Goal: Information Seeking & Learning: Learn about a topic

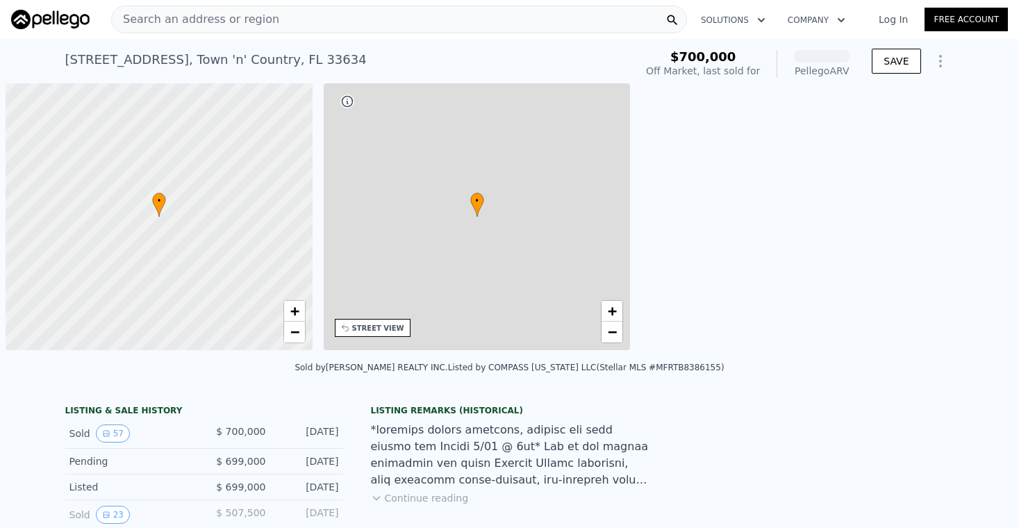
scroll to position [0, 6]
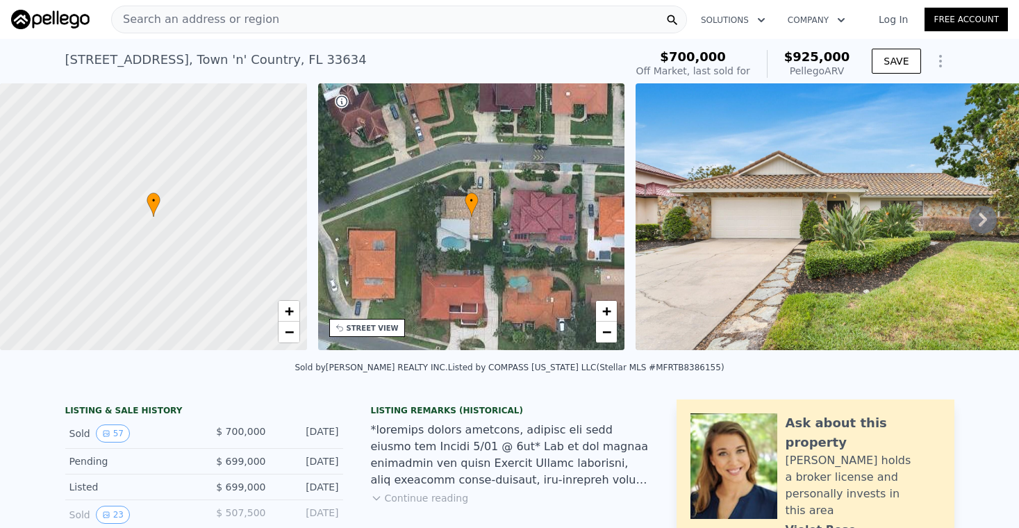
click at [829, 69] on div "Pellego ARV" at bounding box center [817, 71] width 66 height 14
click at [970, 212] on icon at bounding box center [983, 220] width 28 height 28
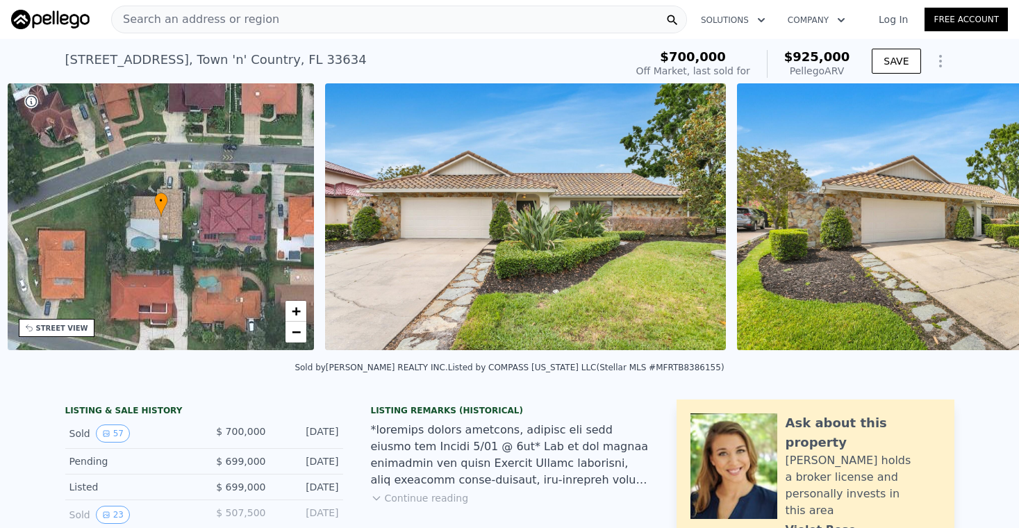
scroll to position [0, 323]
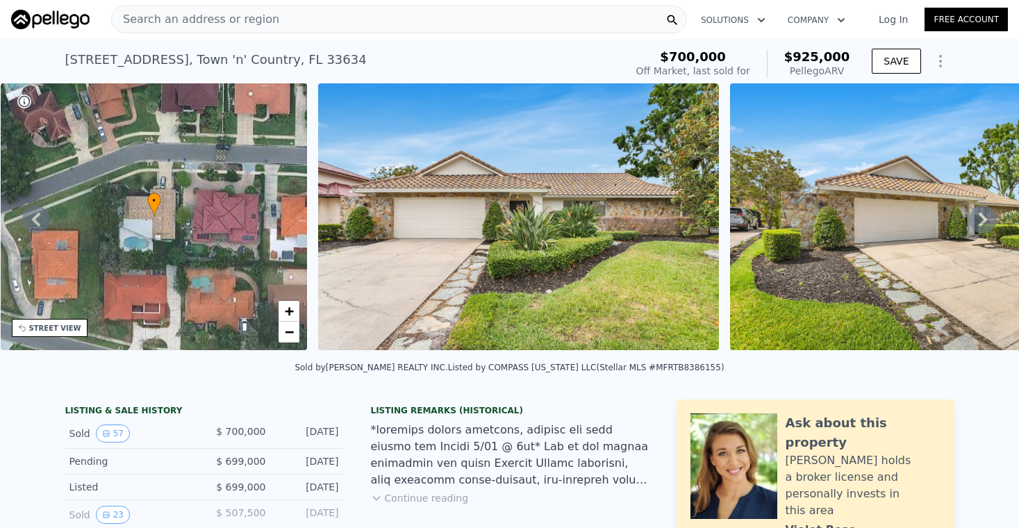
click at [983, 215] on icon at bounding box center [982, 219] width 8 height 14
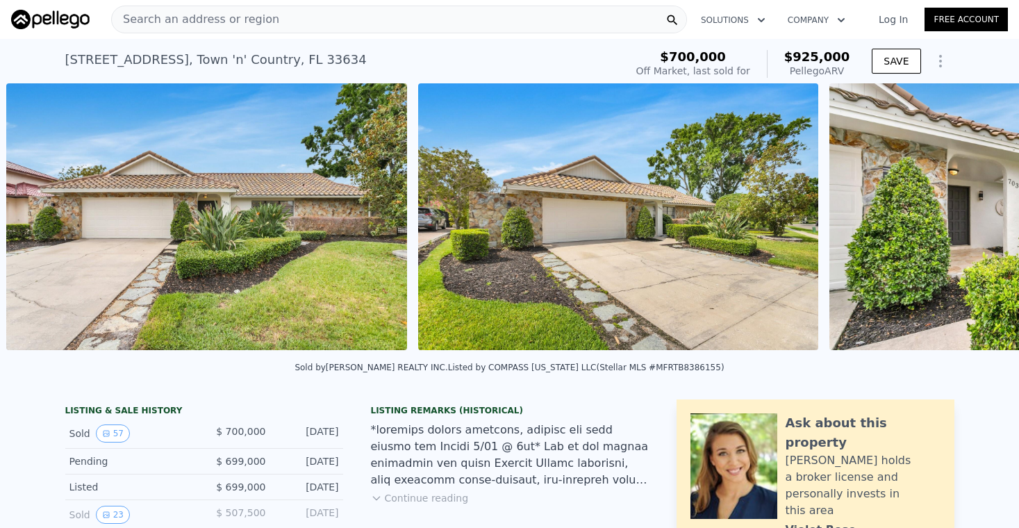
scroll to position [0, 635]
click at [982, 219] on icon at bounding box center [982, 219] width 8 height 14
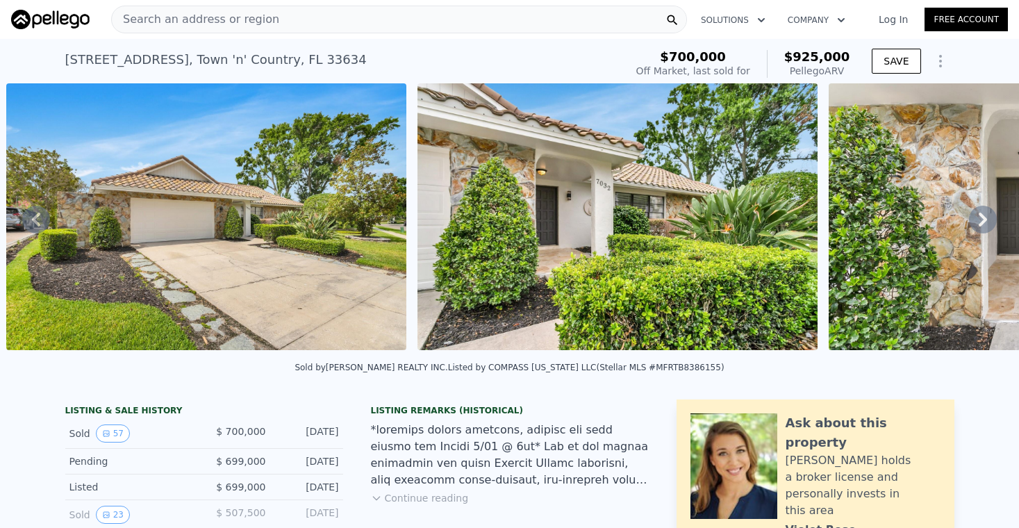
click at [982, 219] on icon at bounding box center [983, 220] width 28 height 28
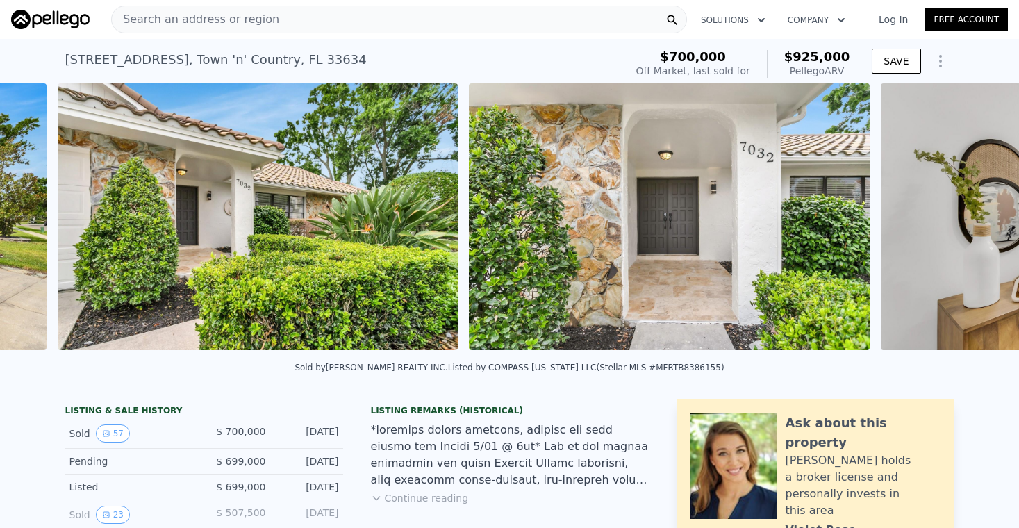
scroll to position [0, 1457]
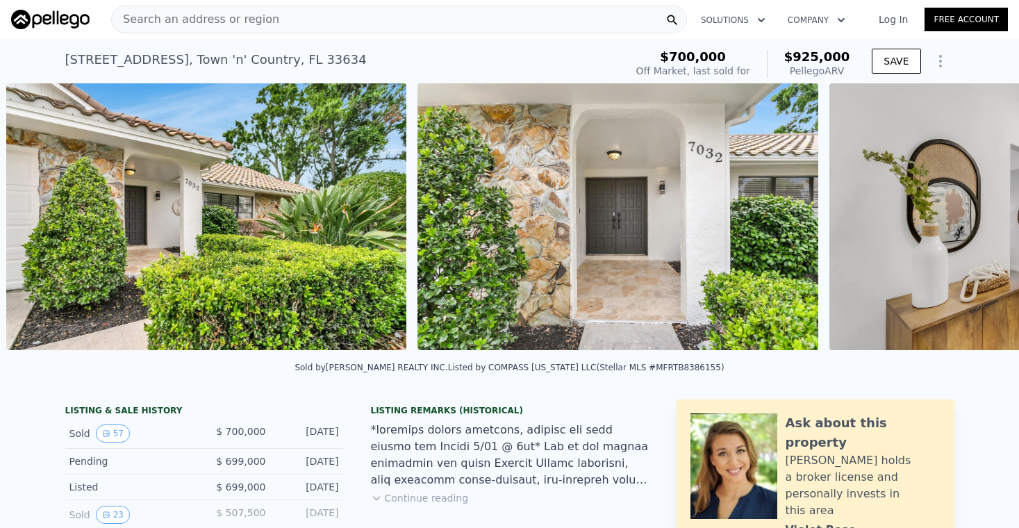
click at [678, 246] on img at bounding box center [617, 216] width 400 height 267
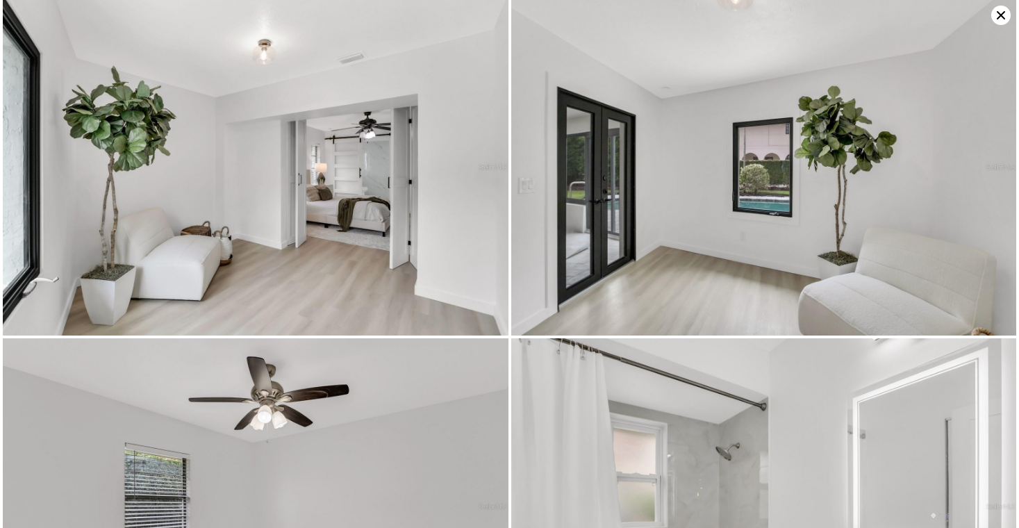
scroll to position [6447, 0]
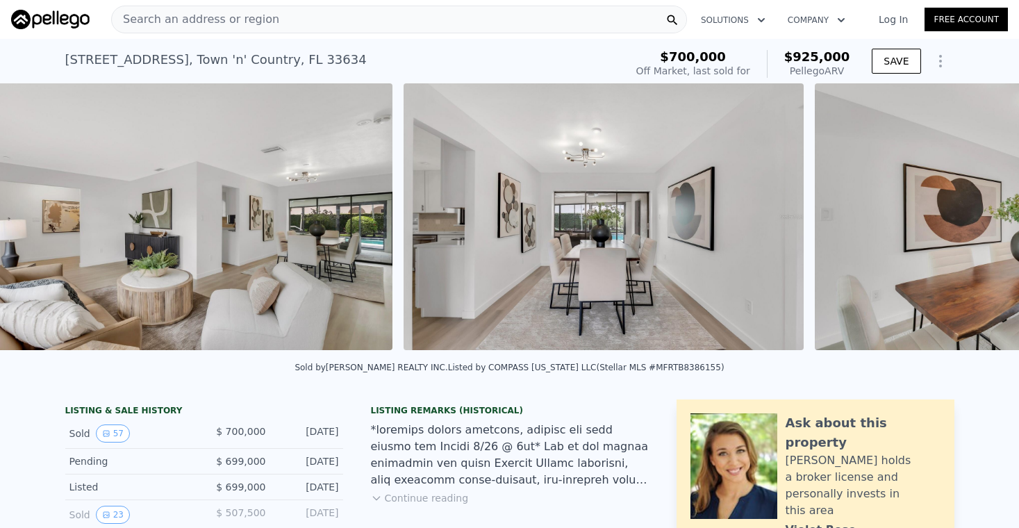
click at [701, 244] on img at bounding box center [603, 216] width 400 height 267
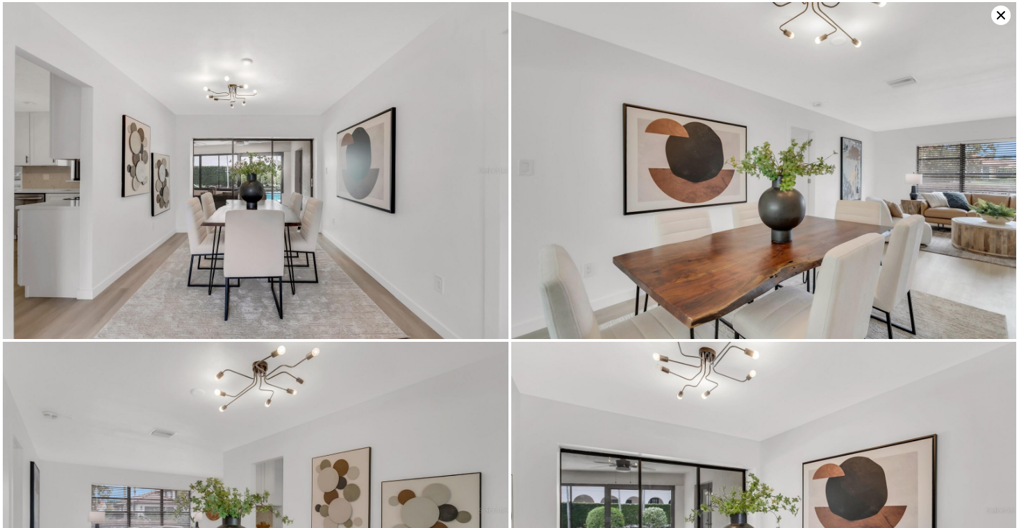
scroll to position [2036, 0]
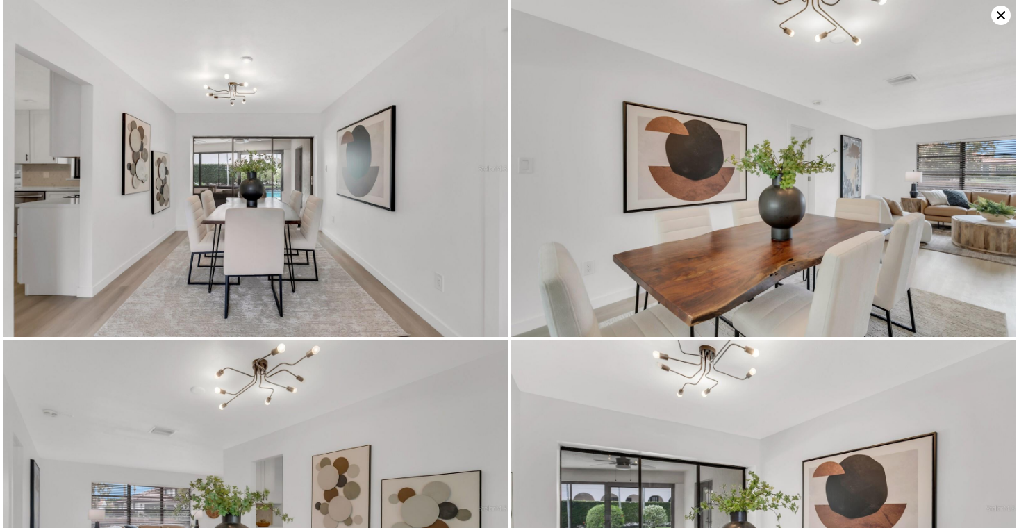
click at [996, 16] on icon at bounding box center [1000, 15] width 19 height 19
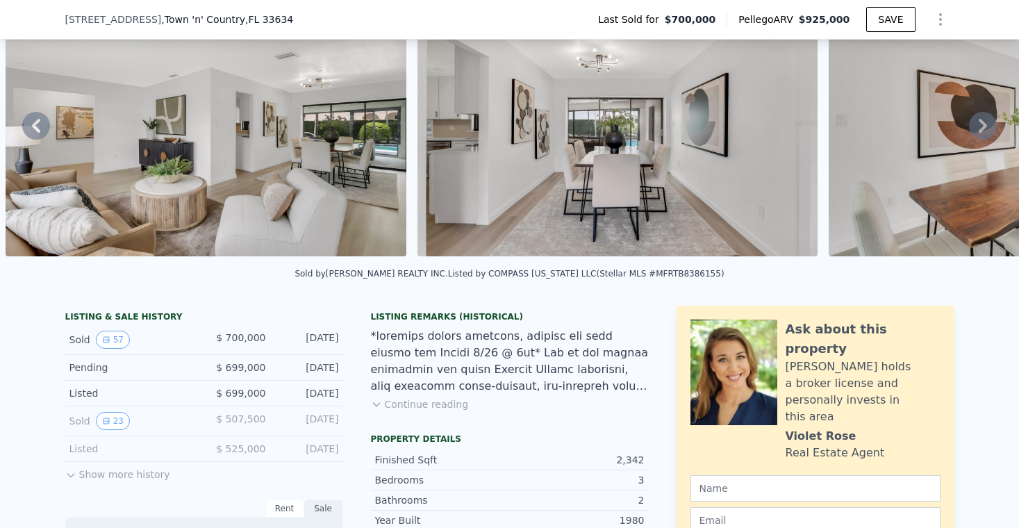
scroll to position [106, 0]
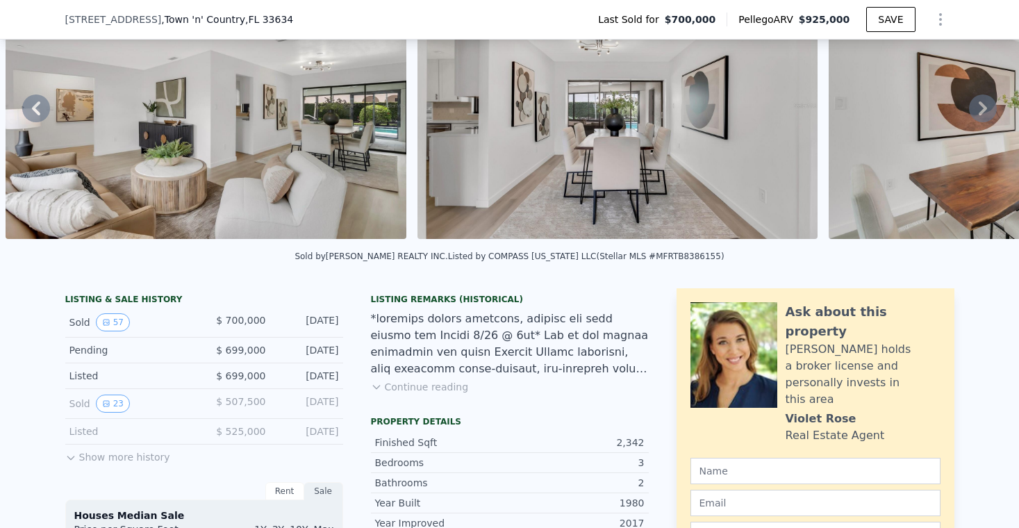
click at [519, 335] on div at bounding box center [510, 343] width 278 height 67
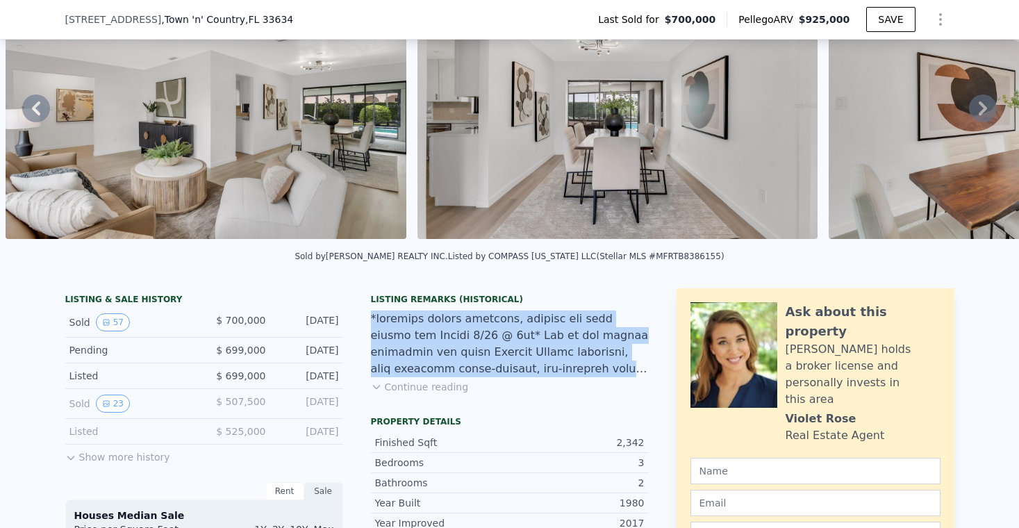
click at [519, 335] on div at bounding box center [510, 343] width 278 height 67
click at [525, 370] on div at bounding box center [510, 343] width 278 height 67
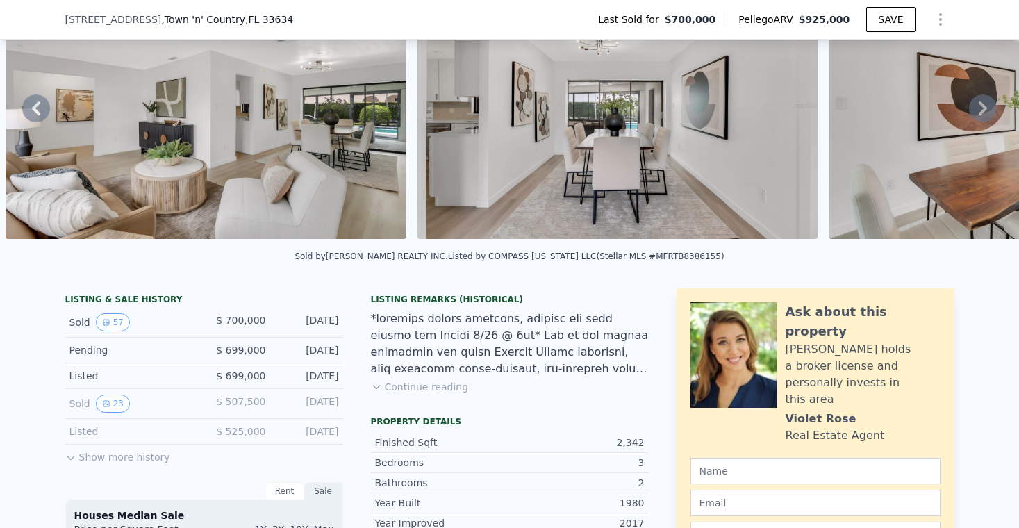
click at [446, 390] on button "Continue reading" at bounding box center [420, 387] width 98 height 14
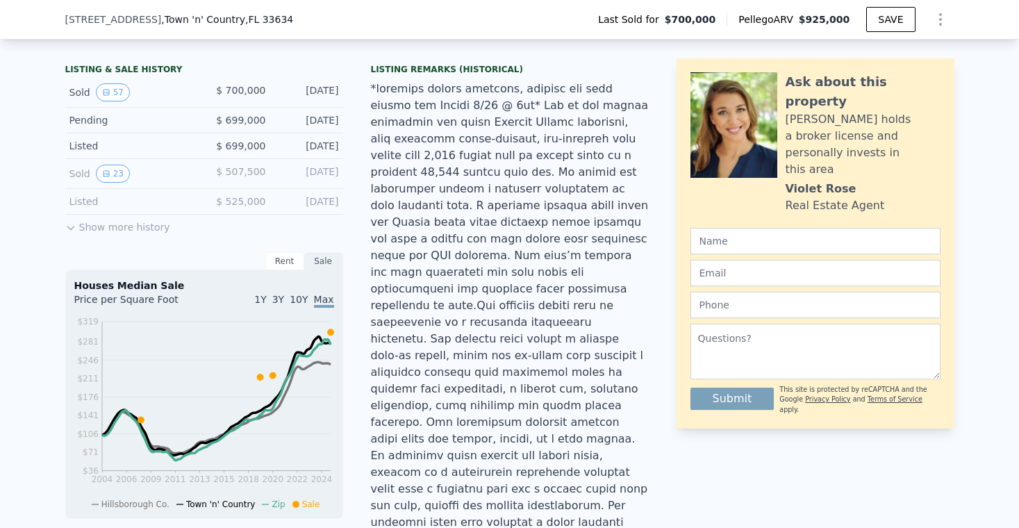
scroll to position [337, 0]
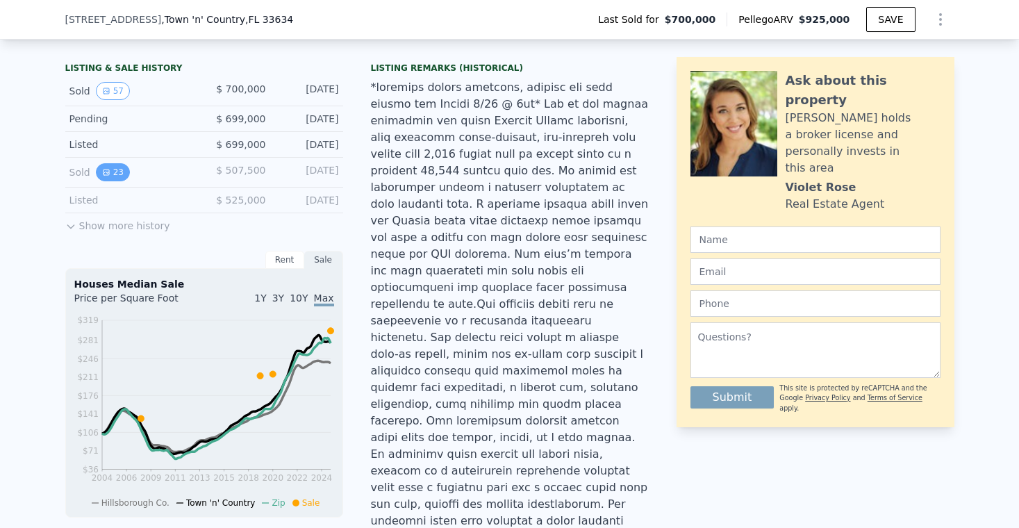
click at [119, 173] on button "23" at bounding box center [113, 172] width 34 height 18
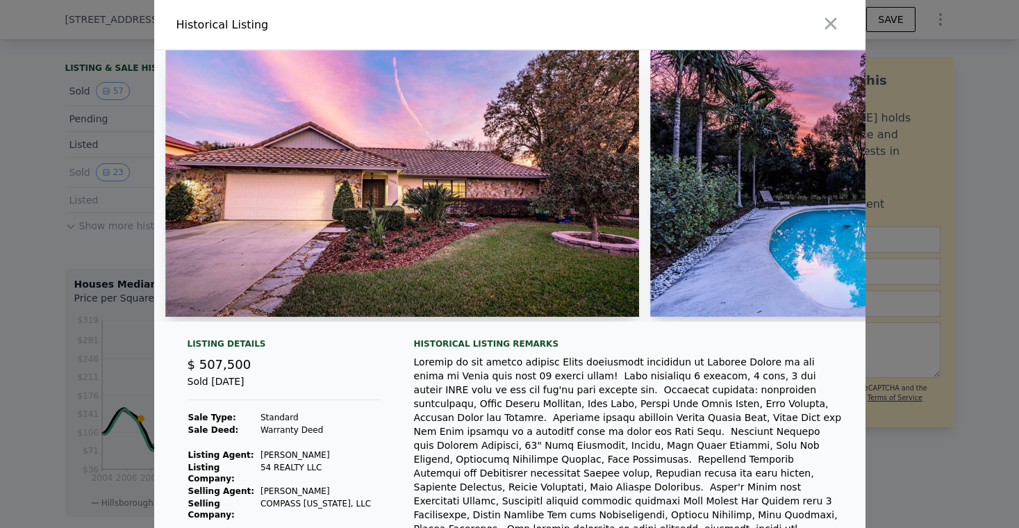
click at [581, 238] on img at bounding box center [402, 183] width 474 height 267
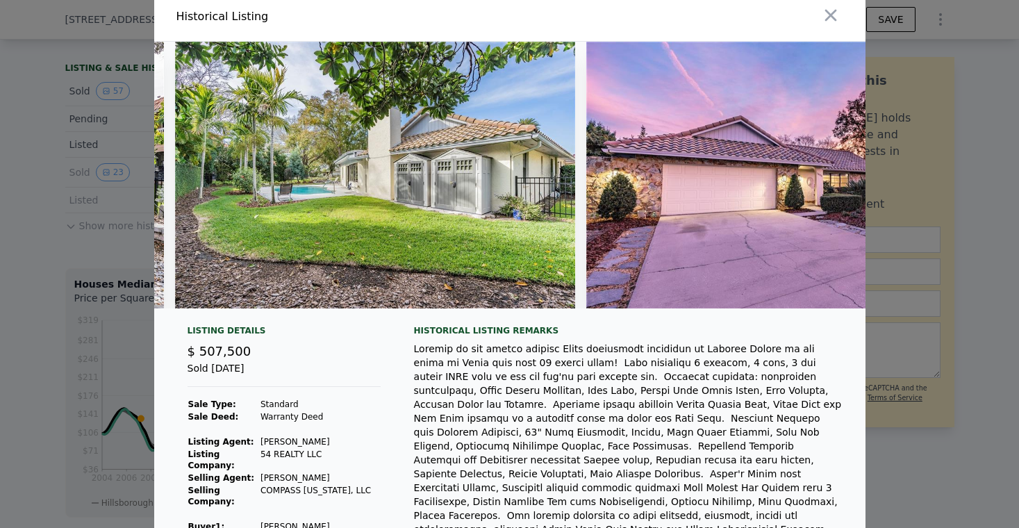
scroll to position [0, 0]
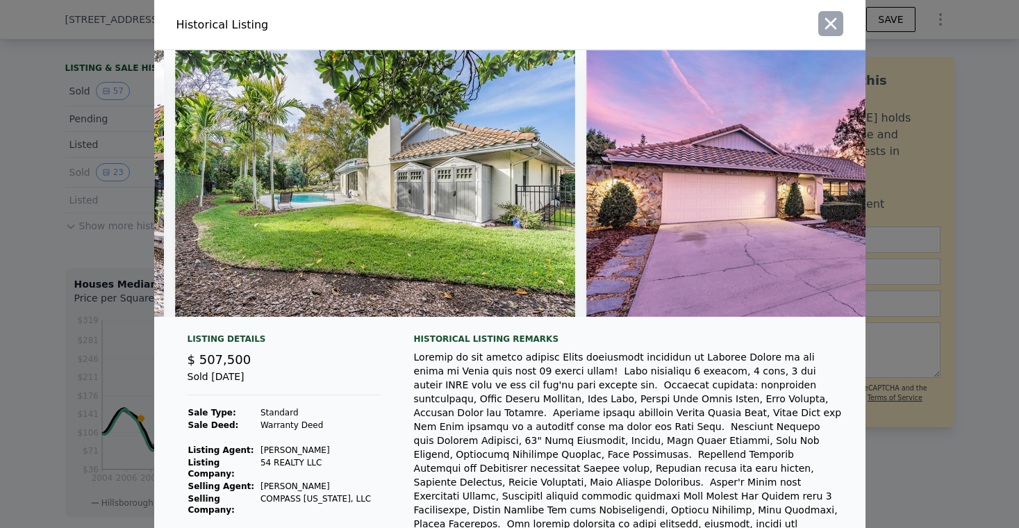
click at [832, 18] on icon "button" at bounding box center [830, 23] width 19 height 19
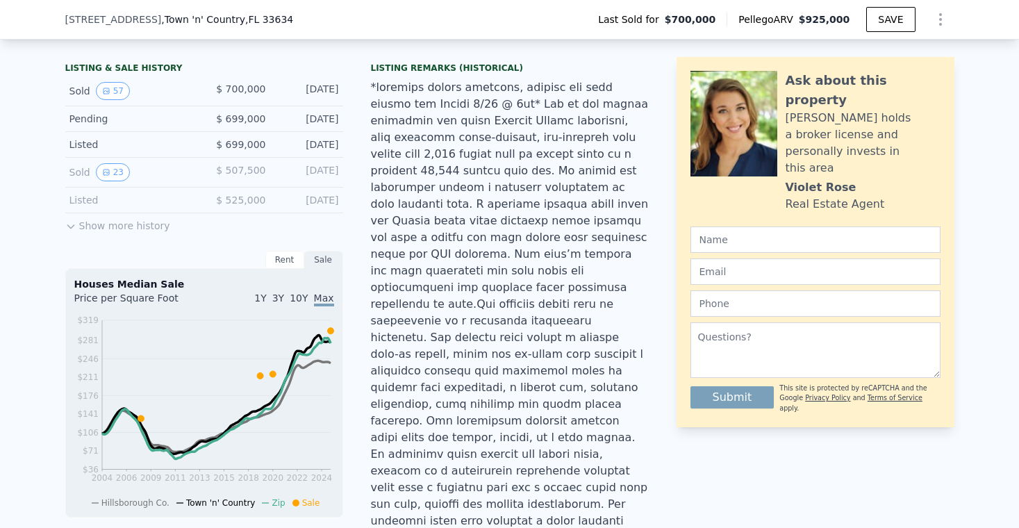
click at [141, 231] on button "Show more history" at bounding box center [117, 222] width 105 height 19
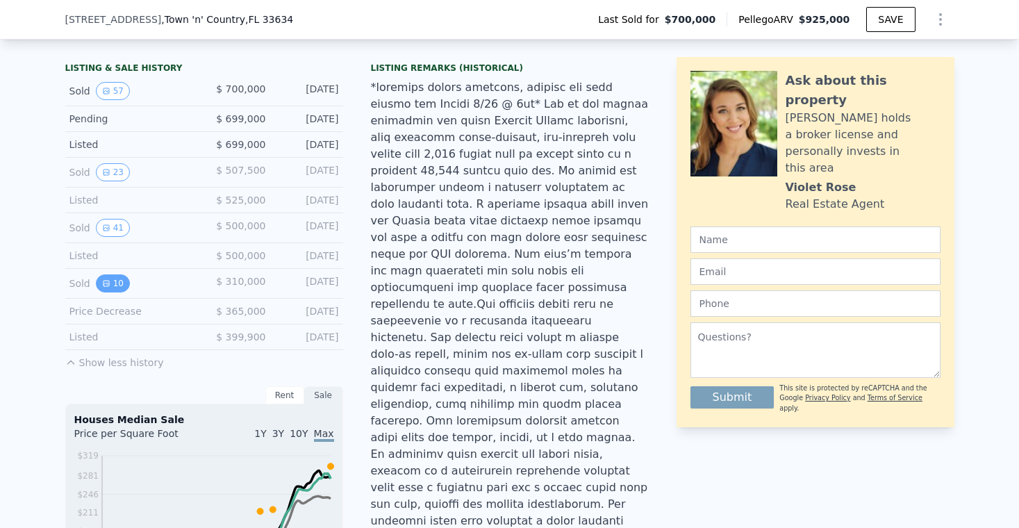
click at [113, 283] on button "10" at bounding box center [113, 283] width 34 height 18
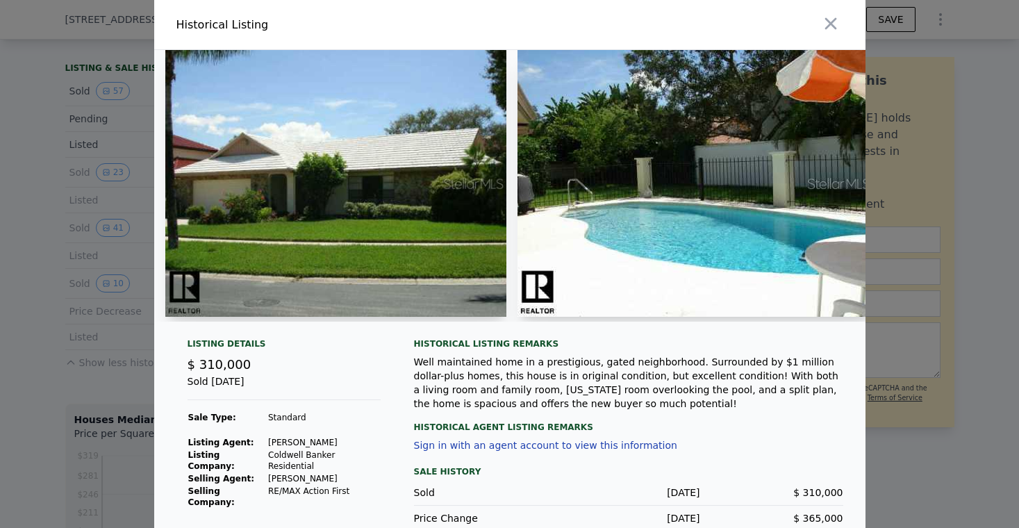
click at [515, 246] on div at bounding box center [509, 185] width 711 height 271
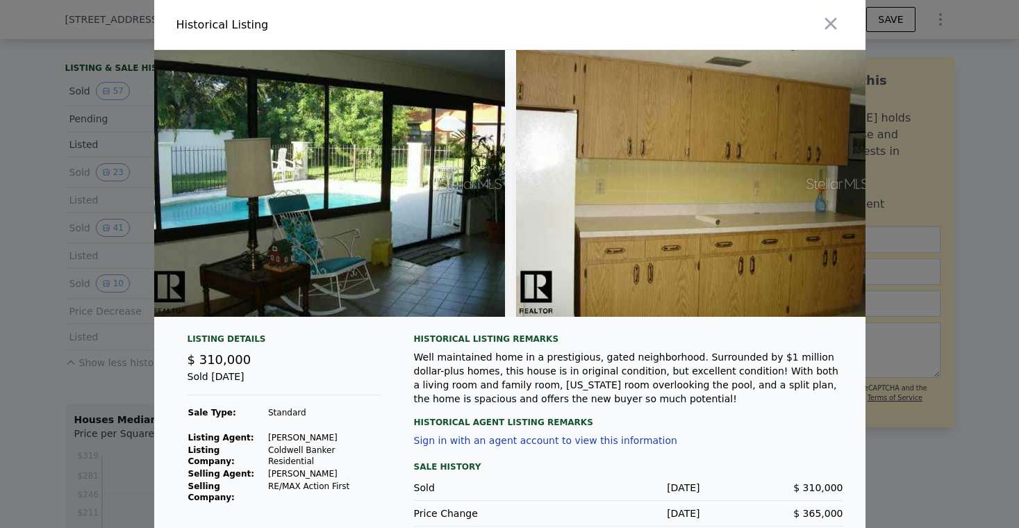
scroll to position [0, 2963]
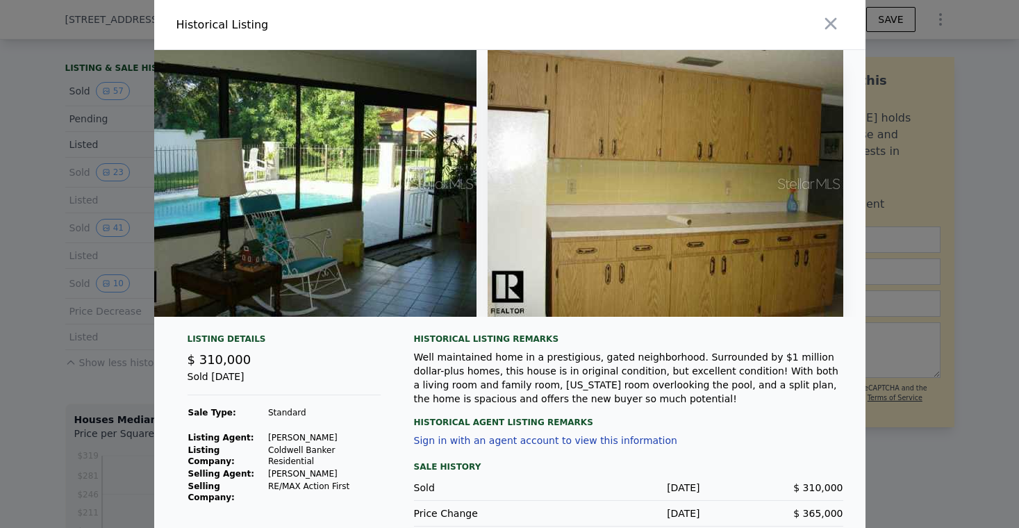
click at [920, 405] on div at bounding box center [509, 264] width 1019 height 528
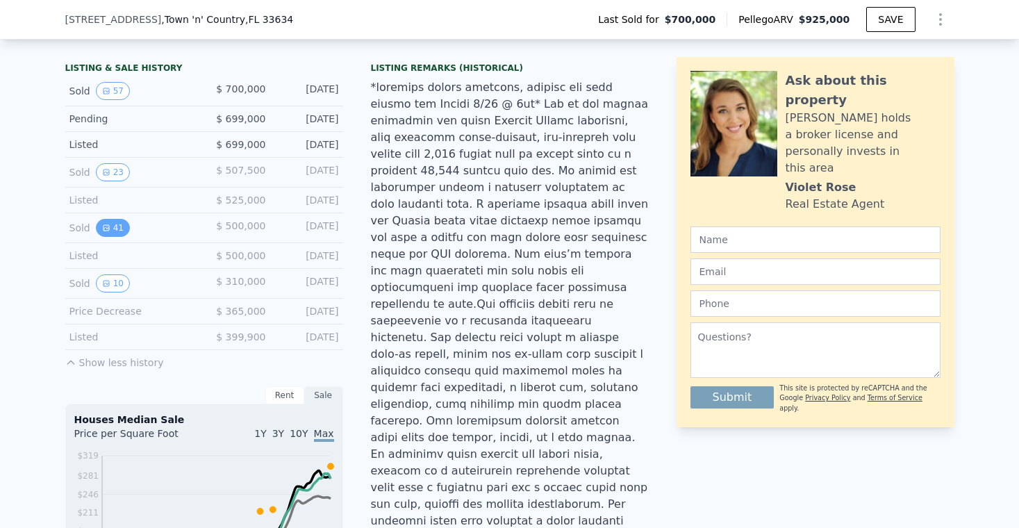
click at [115, 235] on button "41" at bounding box center [113, 228] width 34 height 18
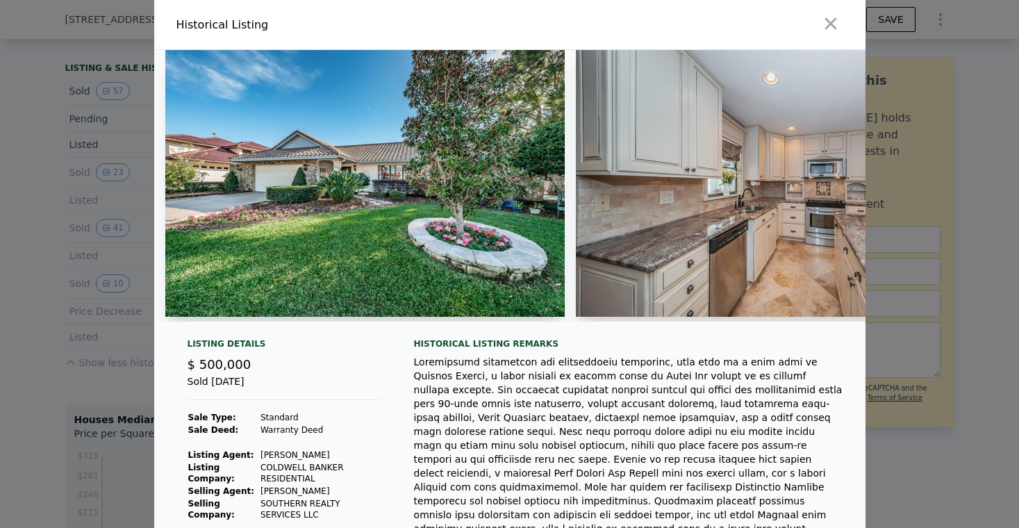
click at [503, 335] on div "Listing Details $ 500,000 Sold [DATE] Sale Type: Standard Sale Deed: Warranty D…" at bounding box center [509, 406] width 711 height 712
click at [490, 291] on img at bounding box center [365, 183] width 400 height 267
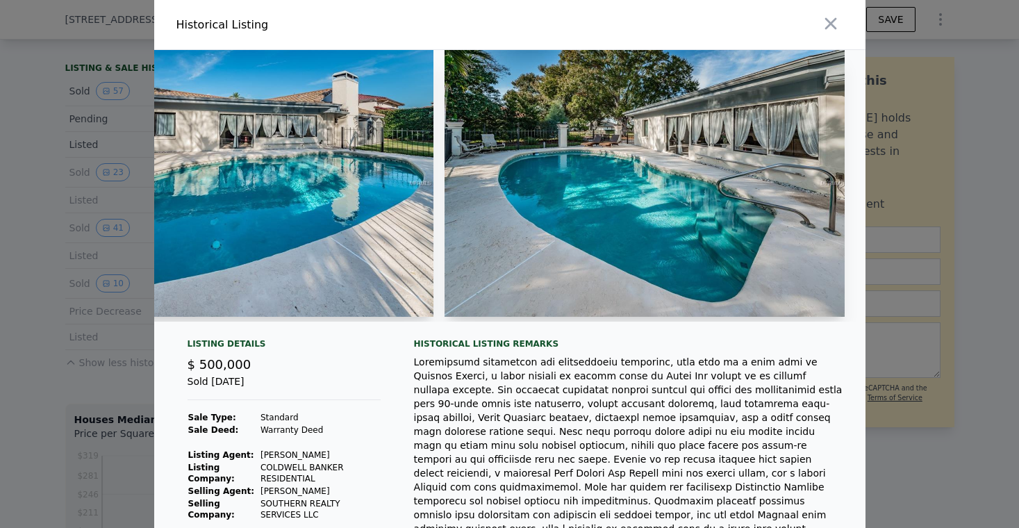
scroll to position [0, 14525]
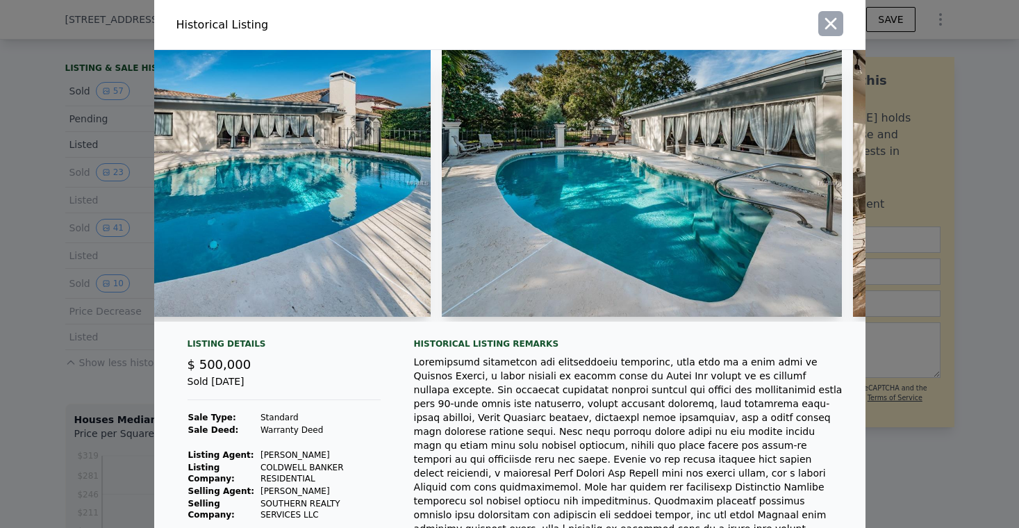
click at [831, 21] on icon "button" at bounding box center [830, 24] width 12 height 12
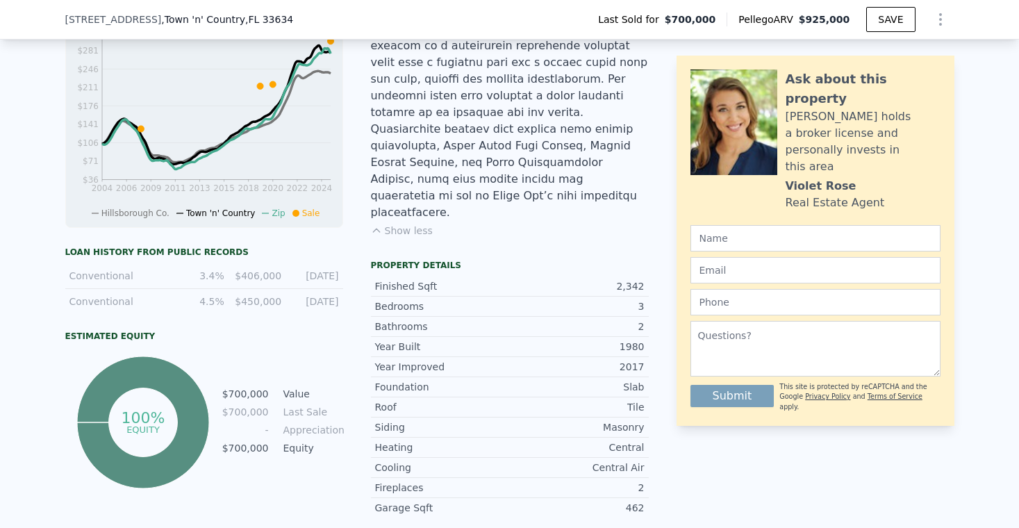
scroll to position [783, 0]
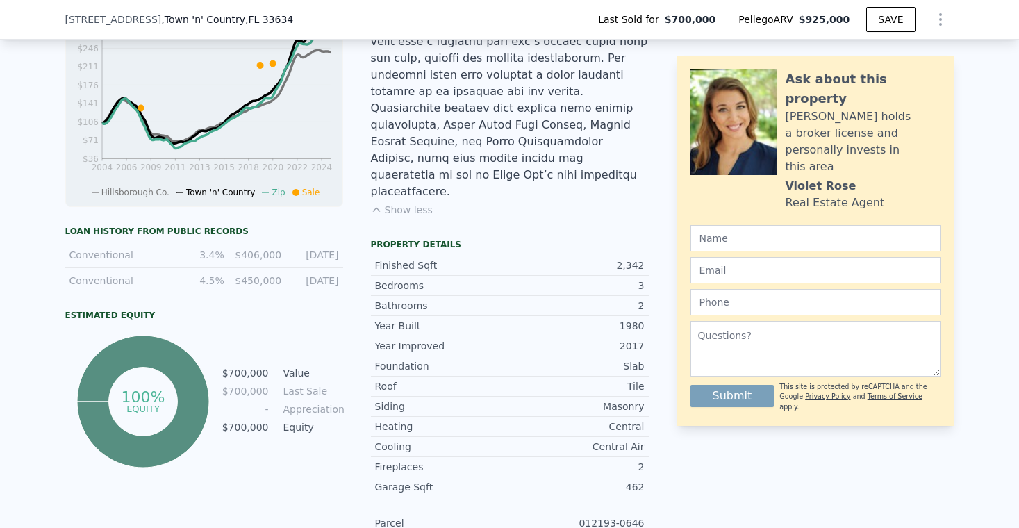
click at [259, 428] on td "$700,000" at bounding box center [245, 426] width 48 height 15
click at [293, 426] on td "Equity" at bounding box center [312, 426] width 62 height 15
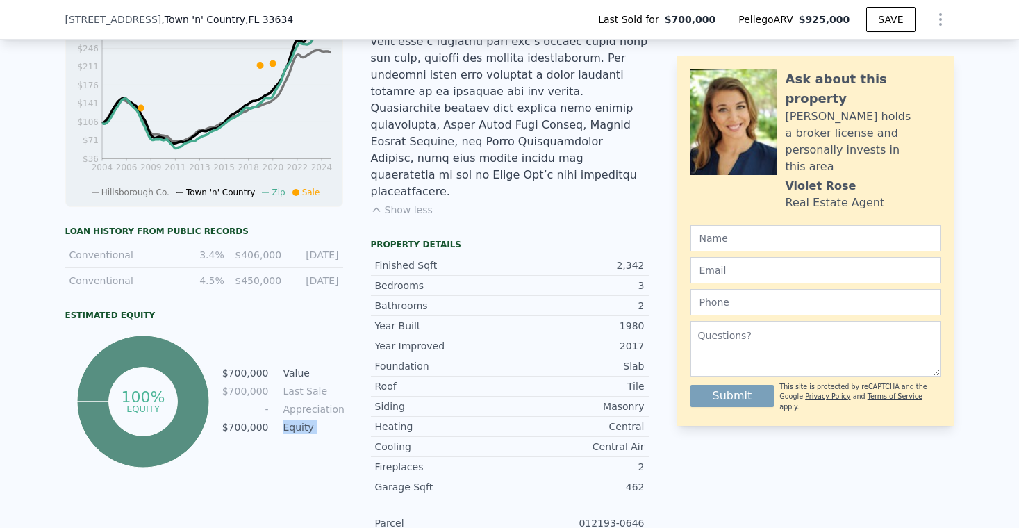
click at [293, 426] on td "Equity" at bounding box center [312, 426] width 62 height 15
click at [379, 443] on div "Year Improved 2017 Foundation Slab Roof Tile Siding Masonry Heating Central Coo…" at bounding box center [510, 524] width 278 height 378
click at [404, 480] on div "Garage Sqft" at bounding box center [442, 487] width 135 height 14
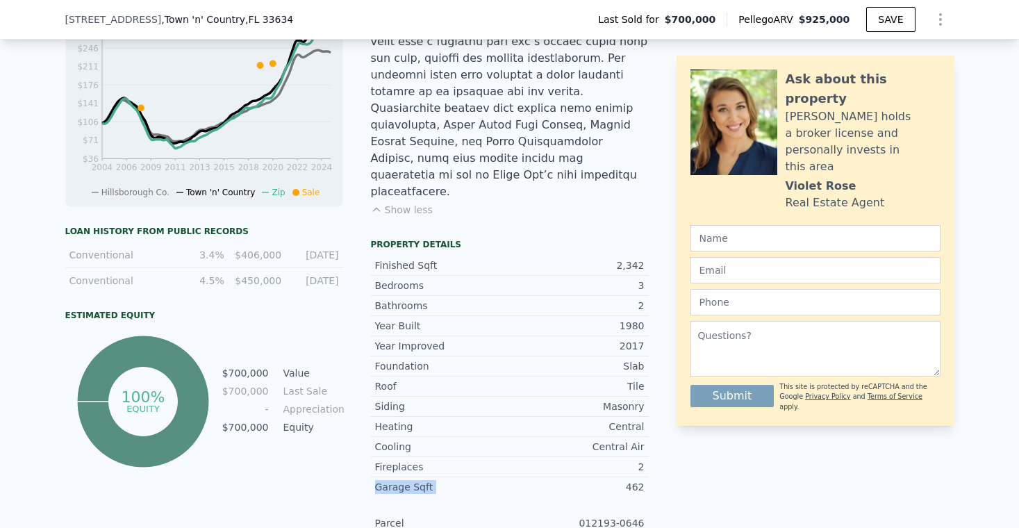
click at [399, 477] on div "Garage Sqft 462" at bounding box center [510, 486] width 278 height 19
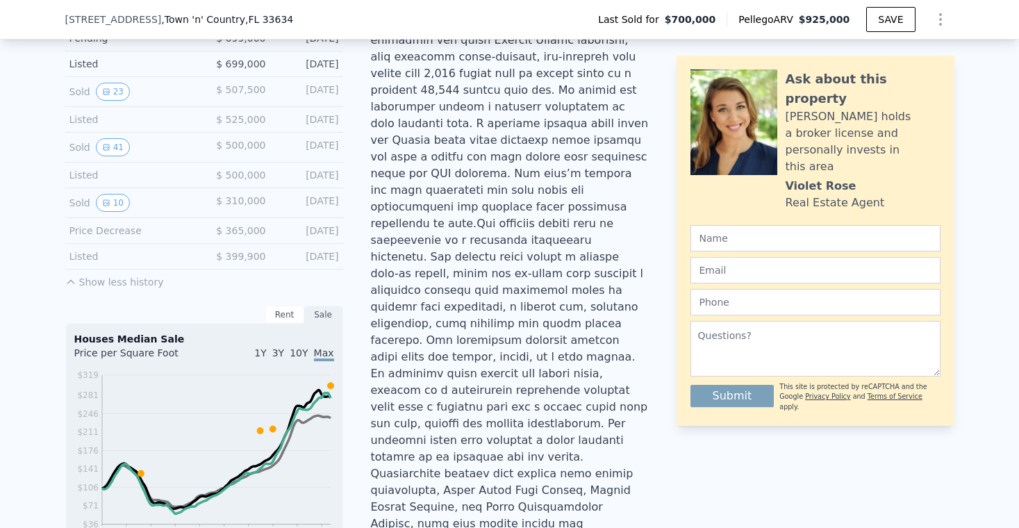
scroll to position [0, 0]
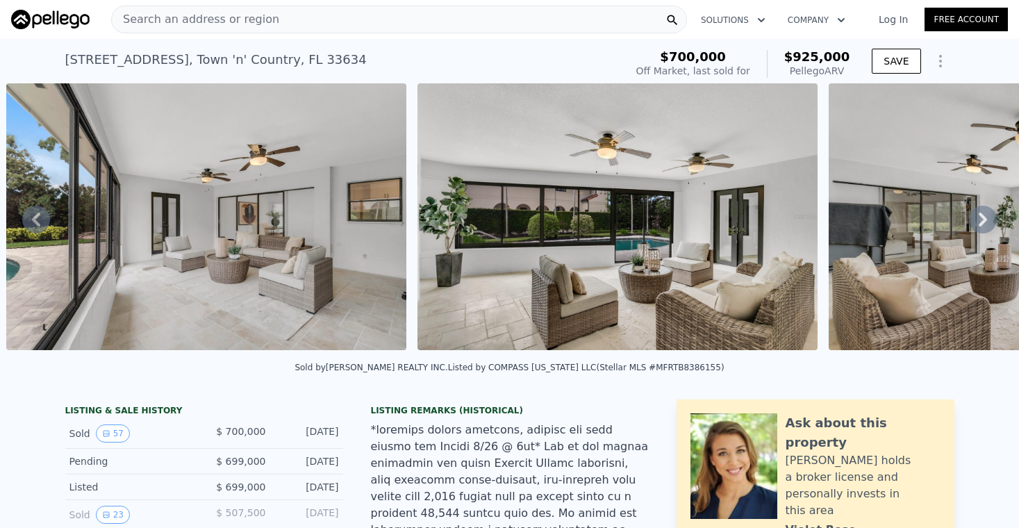
click at [57, 211] on img at bounding box center [206, 216] width 400 height 267
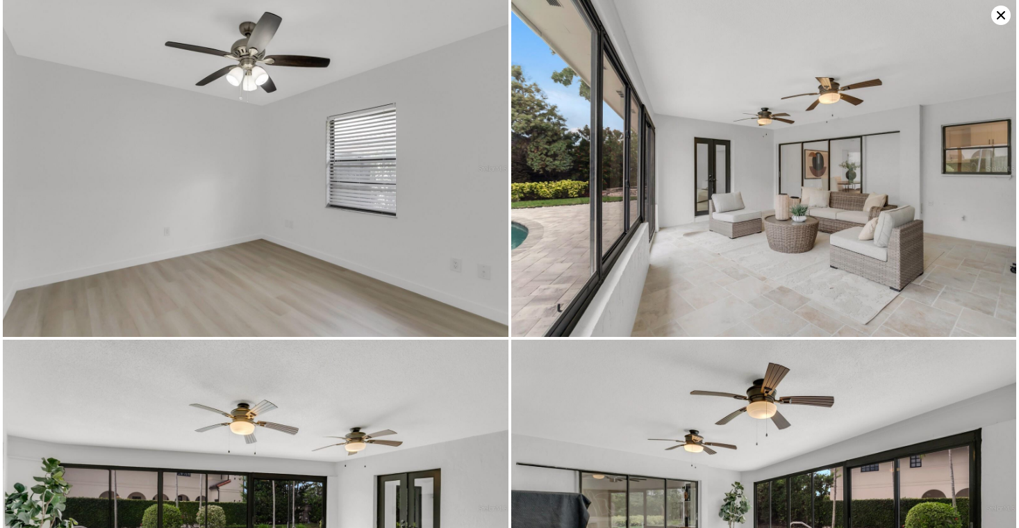
click at [57, 211] on img at bounding box center [255, 168] width 505 height 337
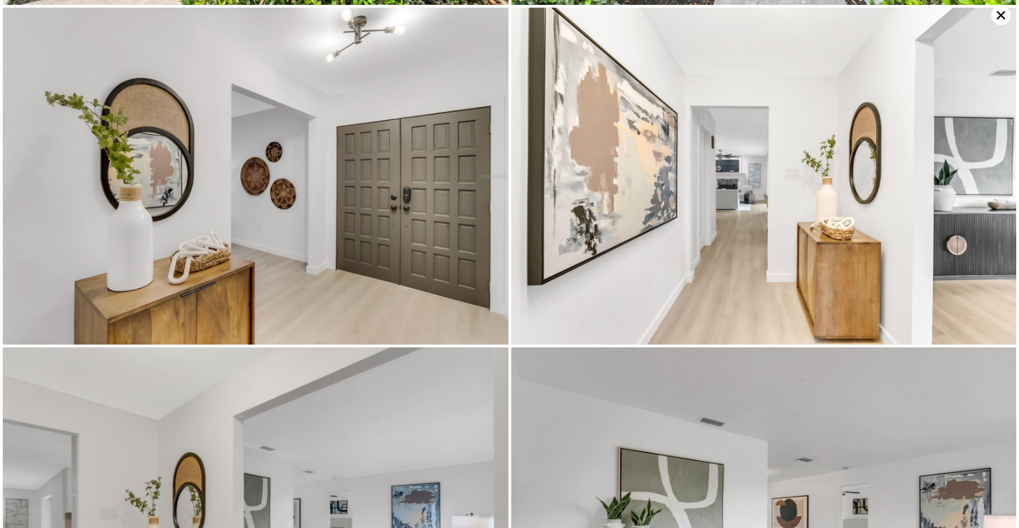
scroll to position [678, 0]
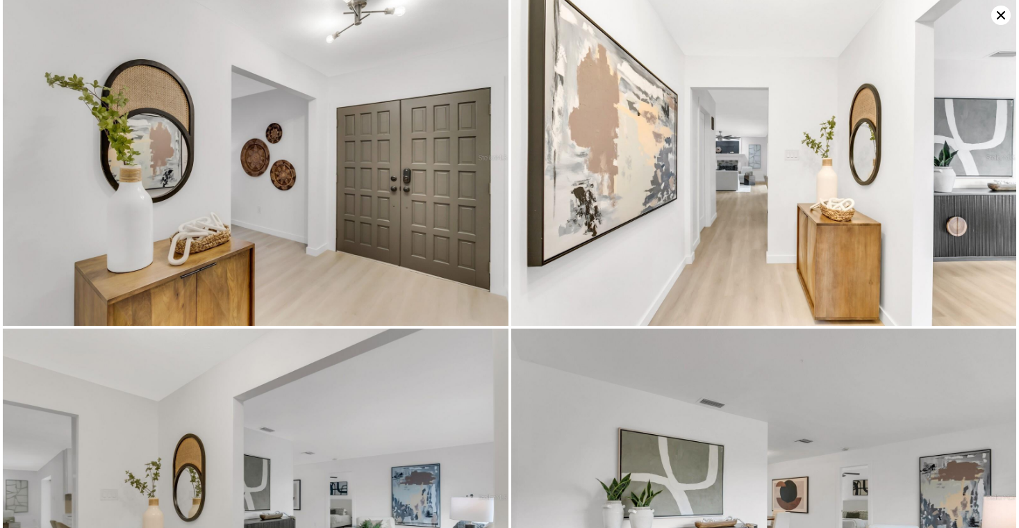
click at [321, 241] on img at bounding box center [255, 157] width 505 height 337
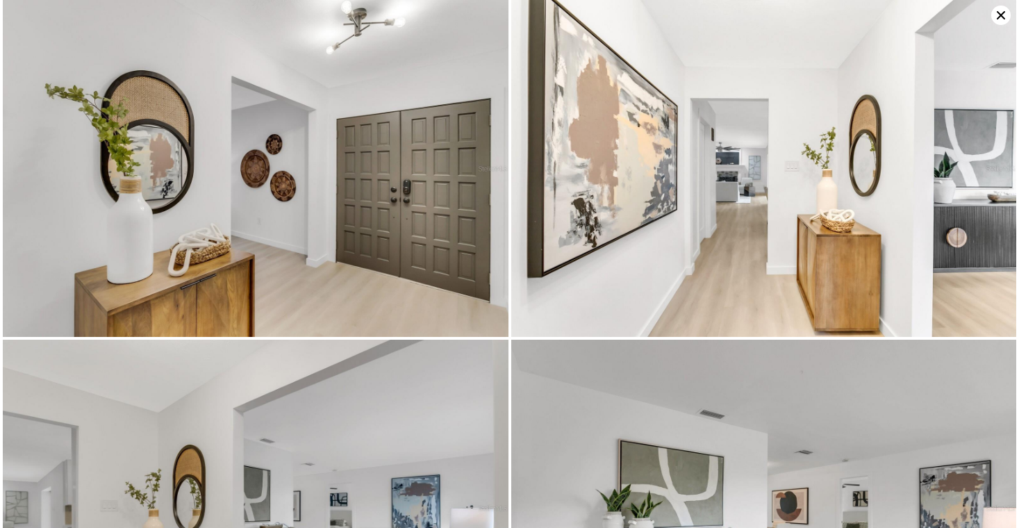
click at [307, 260] on img at bounding box center [255, 168] width 505 height 337
